Goal: Task Accomplishment & Management: Complete application form

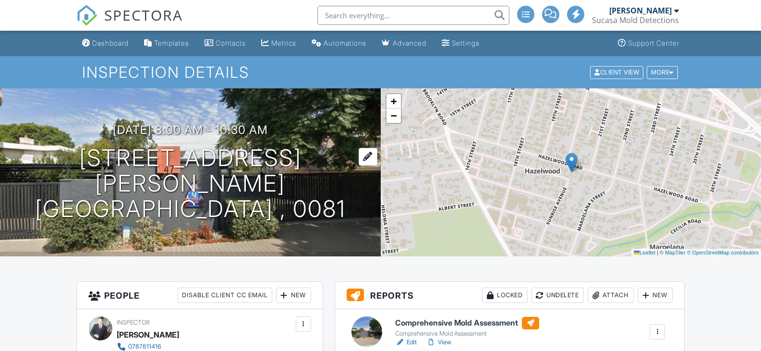
click at [359, 166] on div at bounding box center [368, 157] width 19 height 18
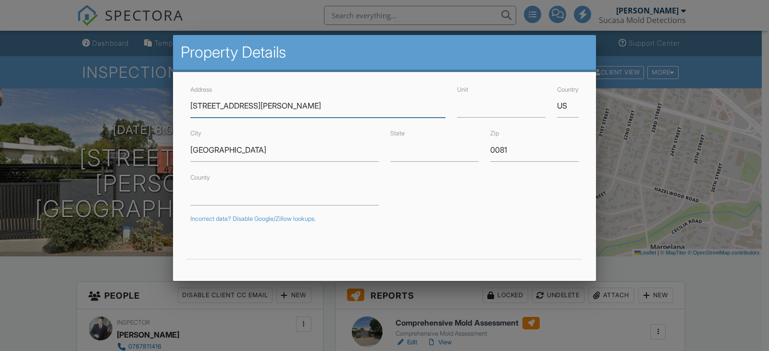
drag, startPoint x: 206, startPoint y: 103, endPoint x: 223, endPoint y: 103, distance: 17.3
click at [207, 103] on input "47 hazelwood road" at bounding box center [317, 106] width 255 height 24
drag, startPoint x: 216, startPoint y: 107, endPoint x: 226, endPoint y: 100, distance: 11.9
click at [217, 106] on input "47 hazelwood road" at bounding box center [317, 106] width 255 height 24
click at [206, 105] on input "47 hazelwood road" at bounding box center [317, 106] width 255 height 24
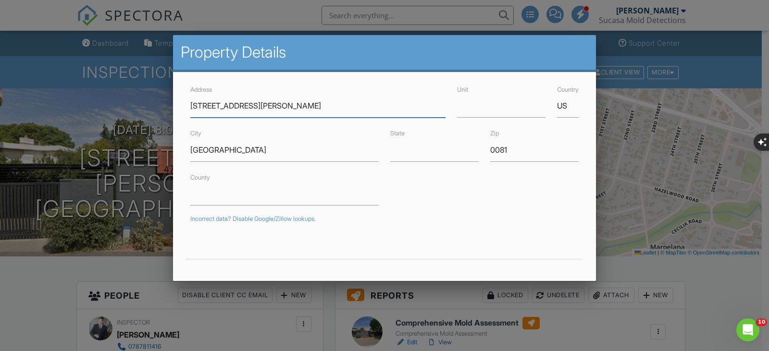
click at [246, 103] on input "47 Hazelwood road" at bounding box center [317, 106] width 255 height 24
type input "[STREET_ADDRESS][PERSON_NAME]"
click at [194, 148] on input "pretoria" at bounding box center [284, 150] width 188 height 24
type input "[GEOGRAPHIC_DATA]"
drag, startPoint x: 565, startPoint y: 105, endPoint x: 546, endPoint y: 107, distance: 19.3
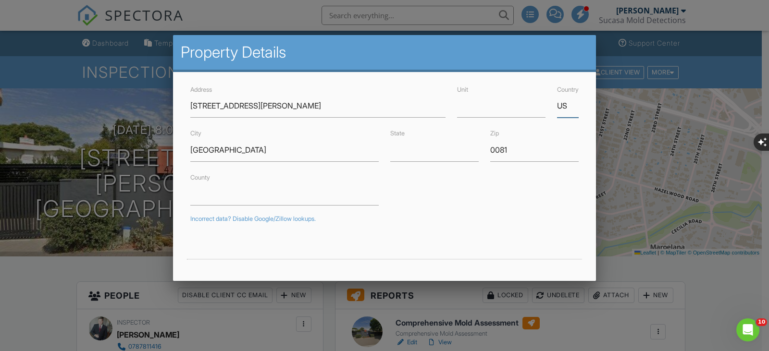
click at [551, 107] on div "Country US" at bounding box center [567, 101] width 33 height 34
type input "S"
drag, startPoint x: 199, startPoint y: 190, endPoint x: 209, endPoint y: 192, distance: 10.7
click at [200, 190] on input "County" at bounding box center [284, 194] width 188 height 24
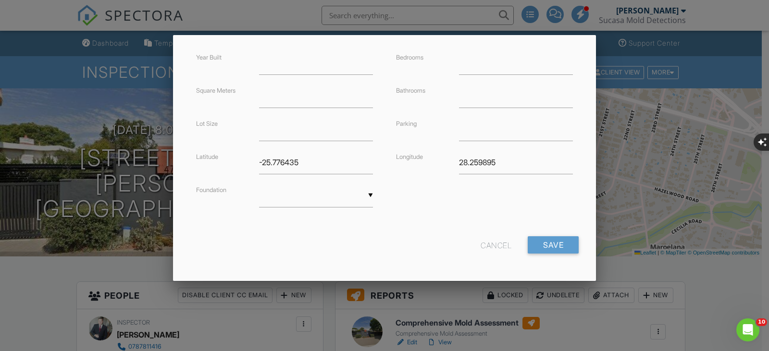
scroll to position [234, 0]
type input "[GEOGRAPHIC_DATA]"
click at [549, 248] on input "Save" at bounding box center [552, 243] width 51 height 17
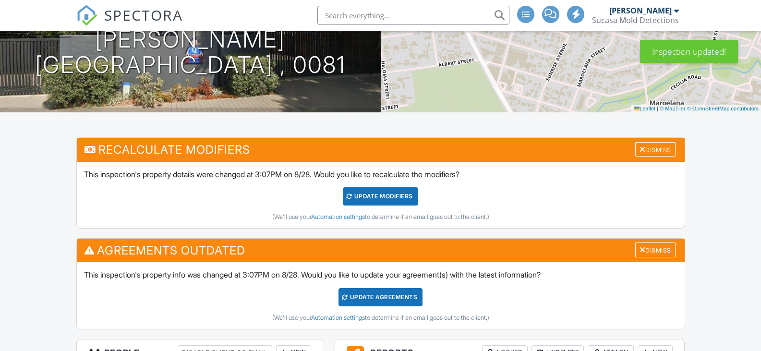
scroll to position [144, 0]
drag, startPoint x: 382, startPoint y: 196, endPoint x: 384, endPoint y: 299, distance: 103.3
click at [381, 196] on div "UPDATE Modifiers" at bounding box center [380, 196] width 75 height 18
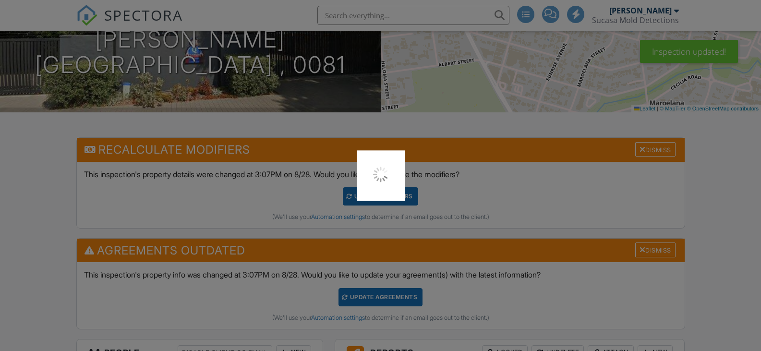
scroll to position [0, 0]
click at [377, 299] on div at bounding box center [380, 175] width 761 height 351
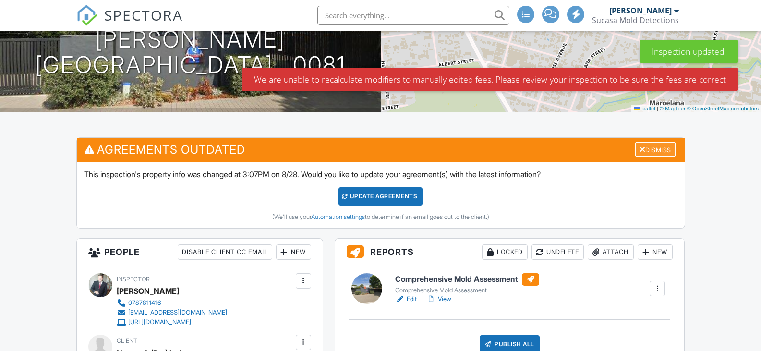
click at [648, 152] on div "Dismiss" at bounding box center [655, 149] width 40 height 15
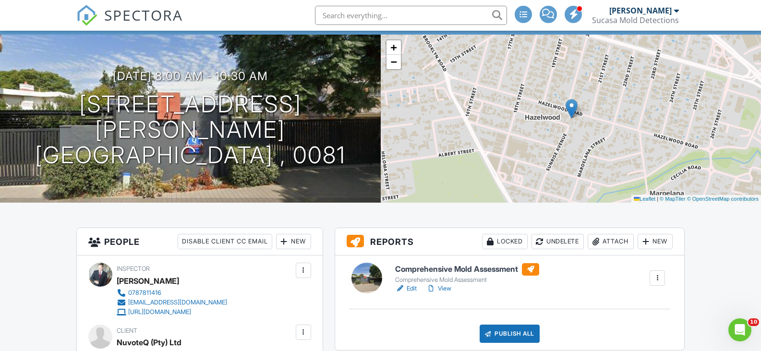
scroll to position [144, 0]
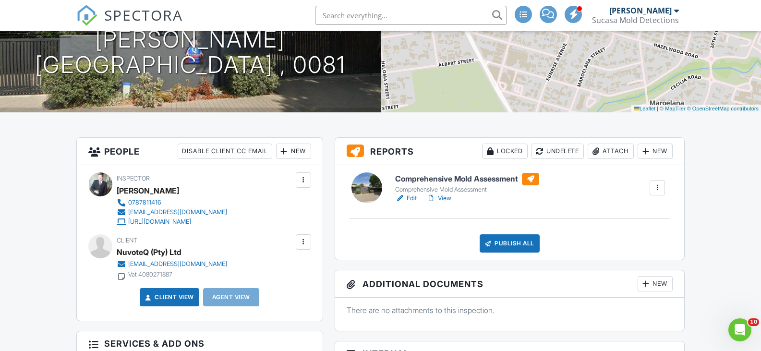
click at [449, 199] on link "View" at bounding box center [439, 199] width 25 height 10
